Goal: Transaction & Acquisition: Purchase product/service

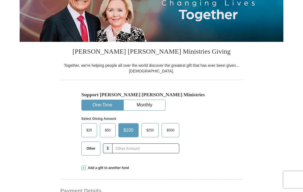
scroll to position [86, 0]
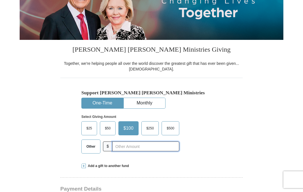
click at [132, 145] on input "text" at bounding box center [145, 146] width 67 height 10
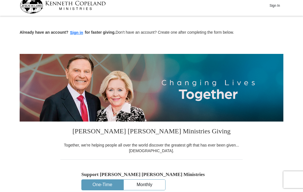
scroll to position [0, 0]
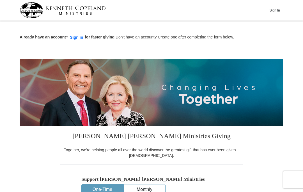
type input "115"
click at [276, 12] on button "Sign In" at bounding box center [274, 10] width 17 height 9
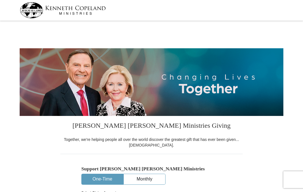
select select "OR"
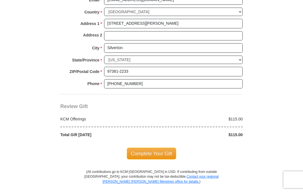
scroll to position [443, 0]
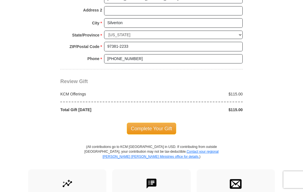
click at [157, 123] on span "Complete Your Gift" at bounding box center [152, 129] width 50 height 12
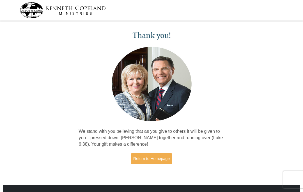
click at [36, 10] on img at bounding box center [63, 10] width 86 height 16
